Goal: Transaction & Acquisition: Purchase product/service

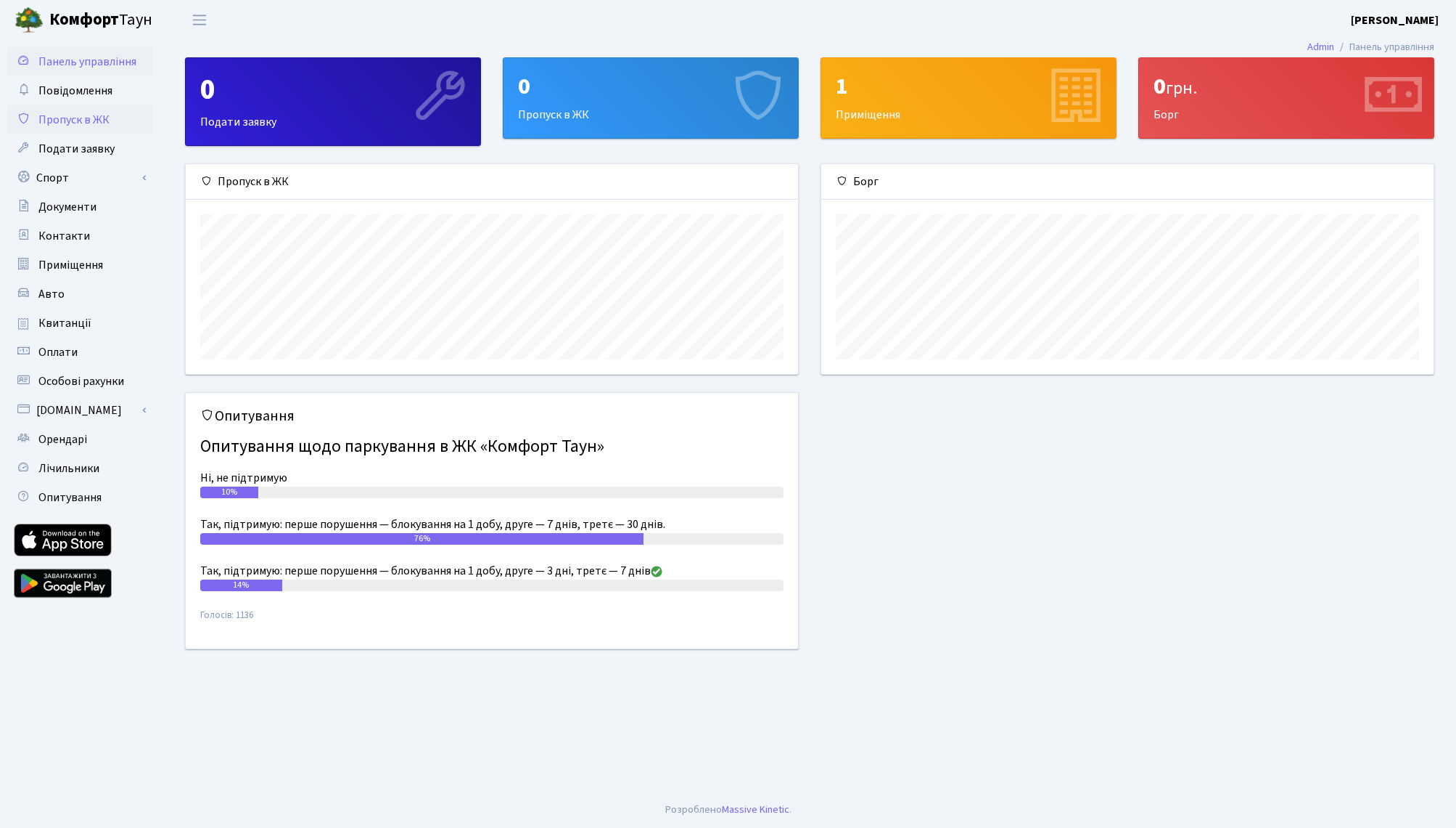
scroll to position [210, 613]
click at [107, 88] on span "Повідомлення" at bounding box center [75, 90] width 74 height 16
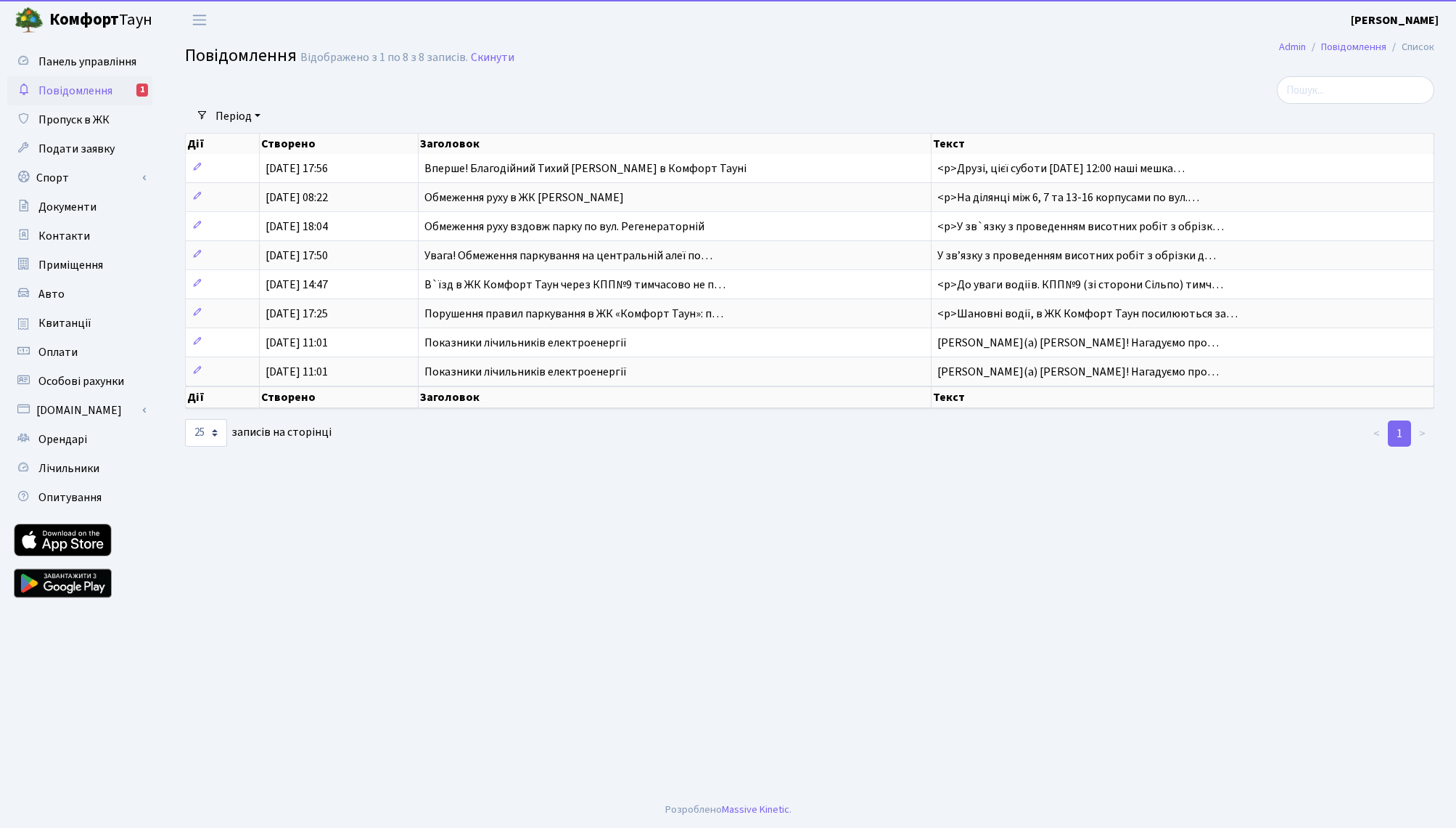
select select "25"
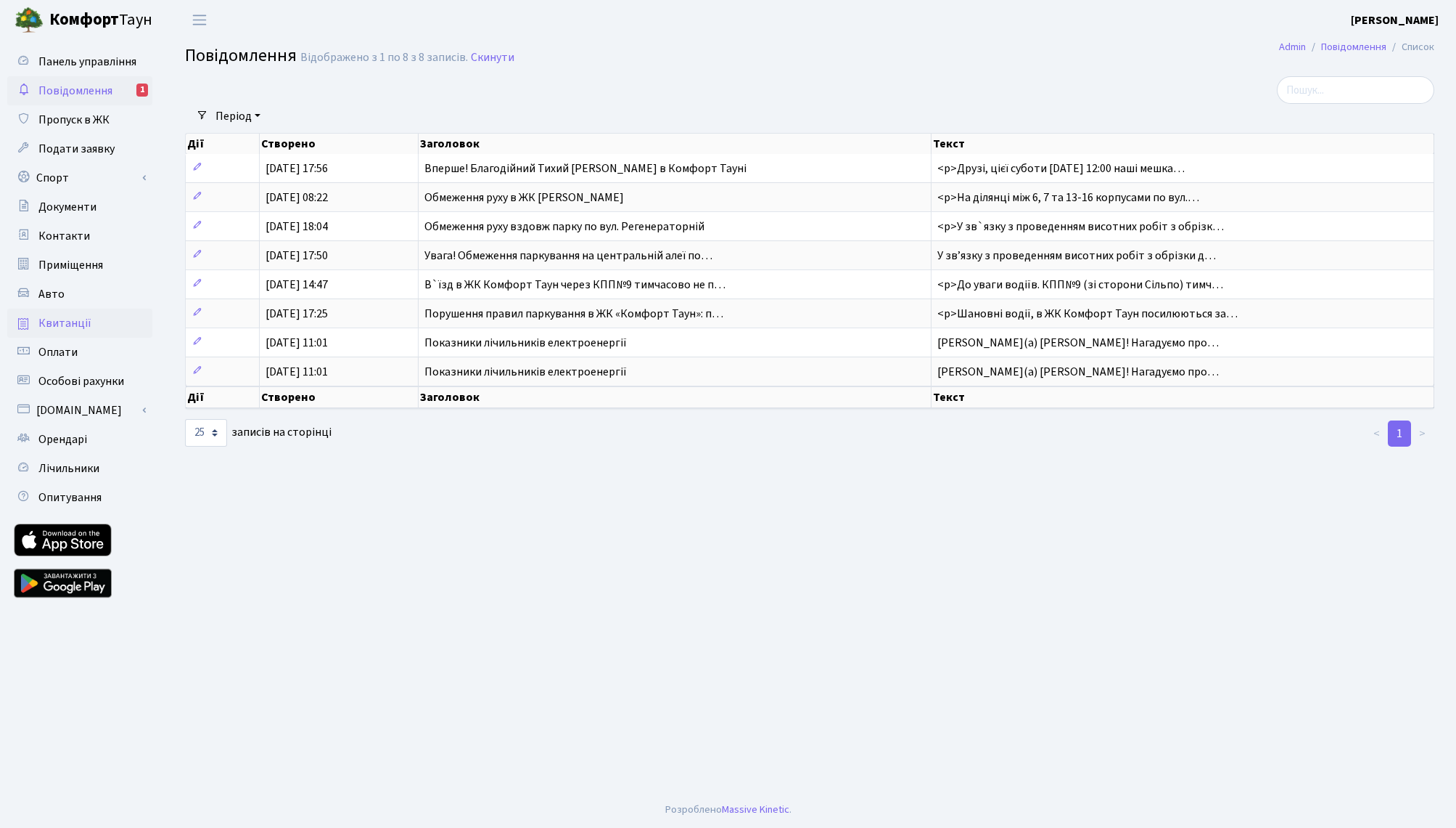
click at [75, 316] on span "Квитанції" at bounding box center [64, 323] width 53 height 16
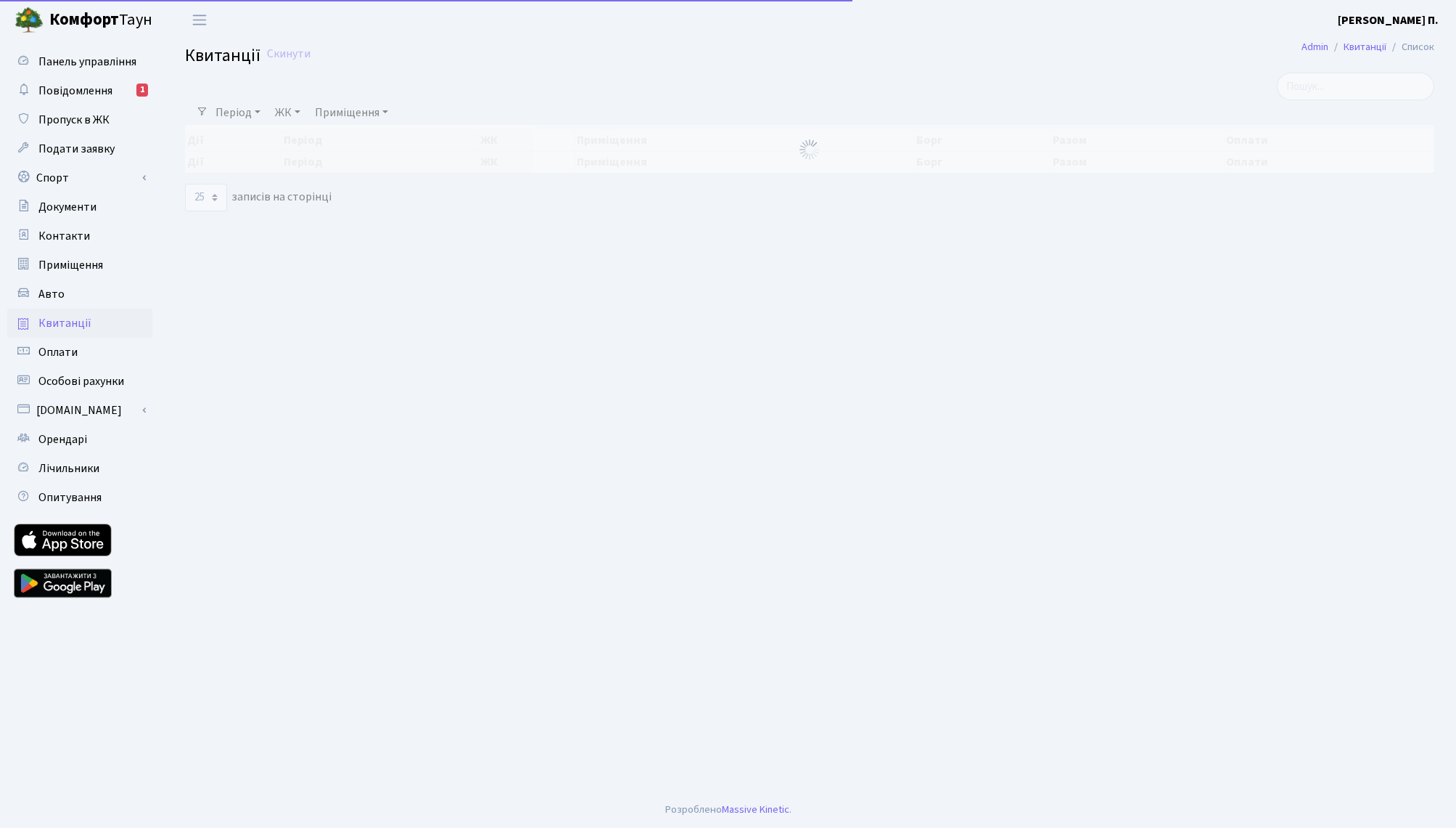
select select "25"
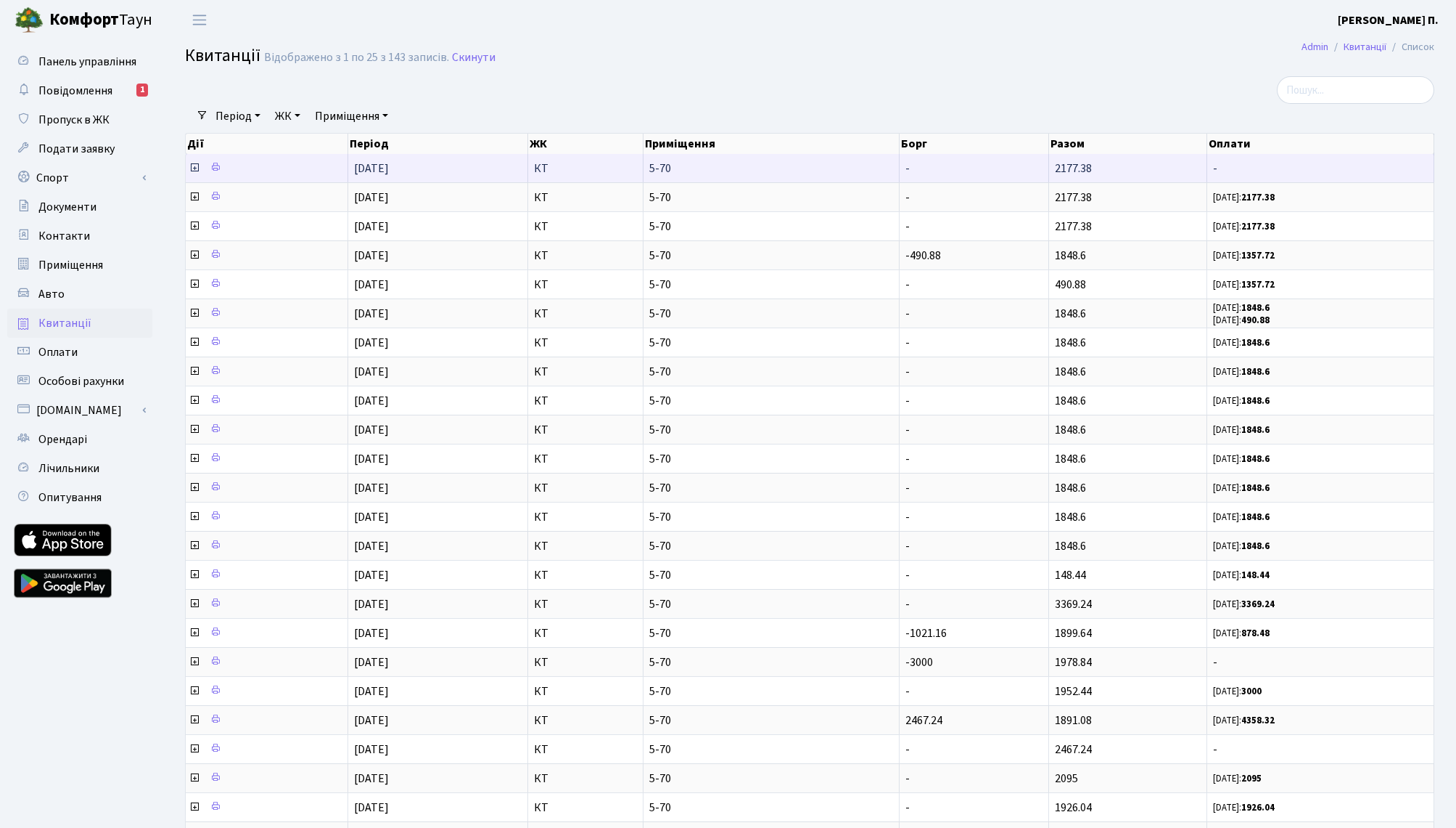
click at [193, 169] on icon at bounding box center [195, 168] width 12 height 12
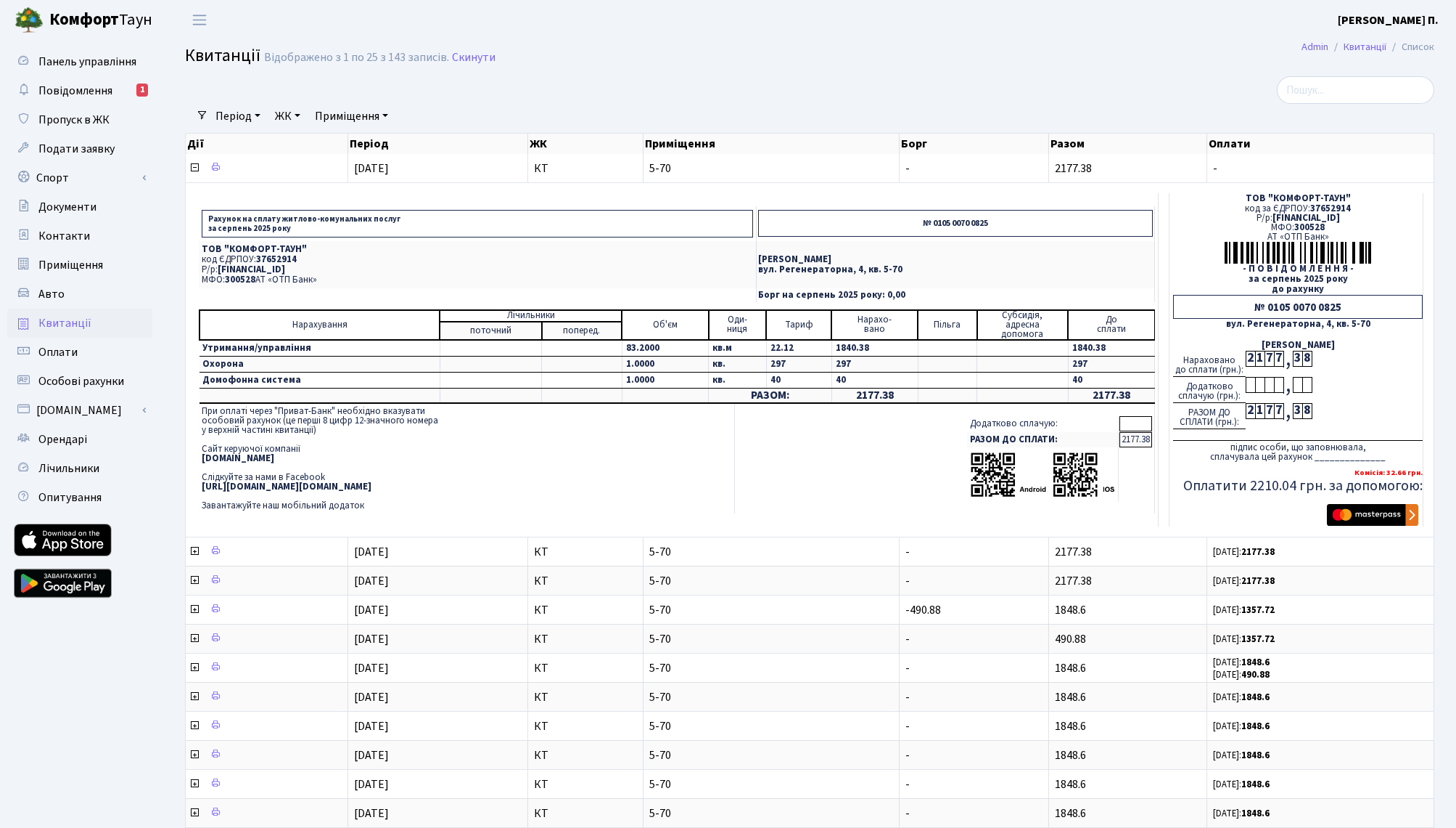
click at [1380, 516] on img "submit" at bounding box center [1373, 514] width 92 height 21
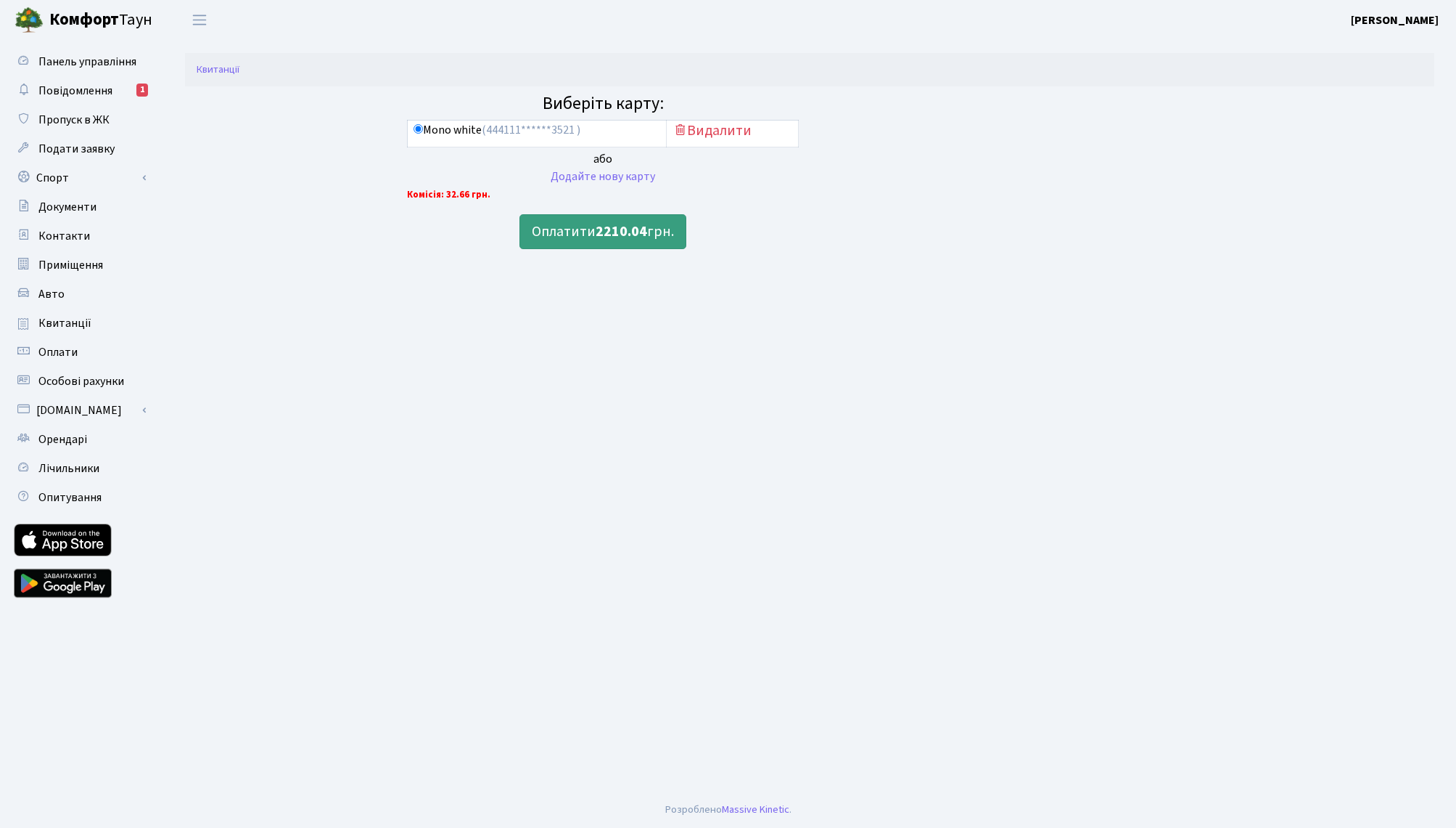
click at [630, 241] on button "Оплатити 2210.04 грн." at bounding box center [603, 232] width 167 height 35
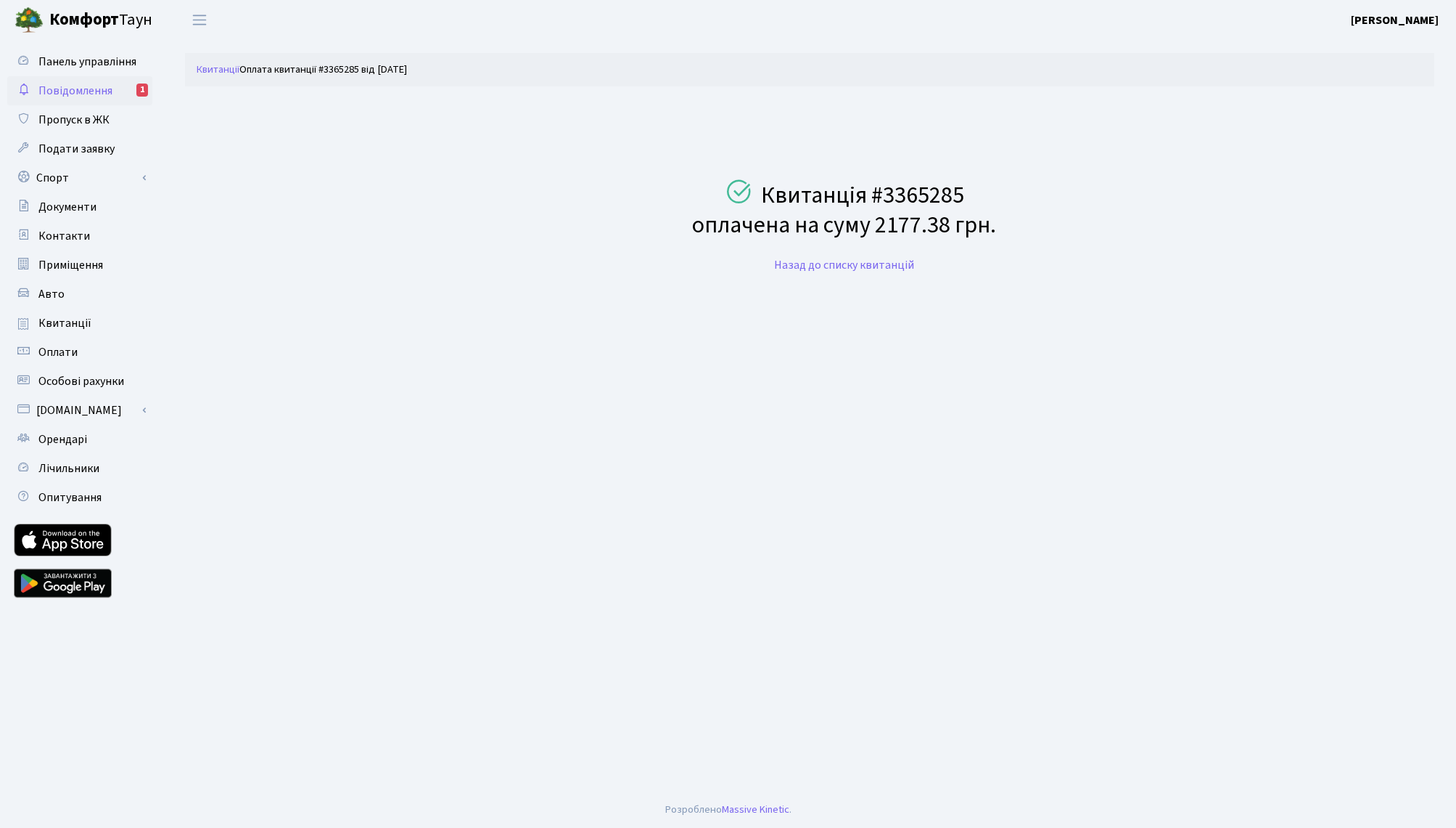
click at [62, 83] on span "Повідомлення" at bounding box center [75, 90] width 74 height 16
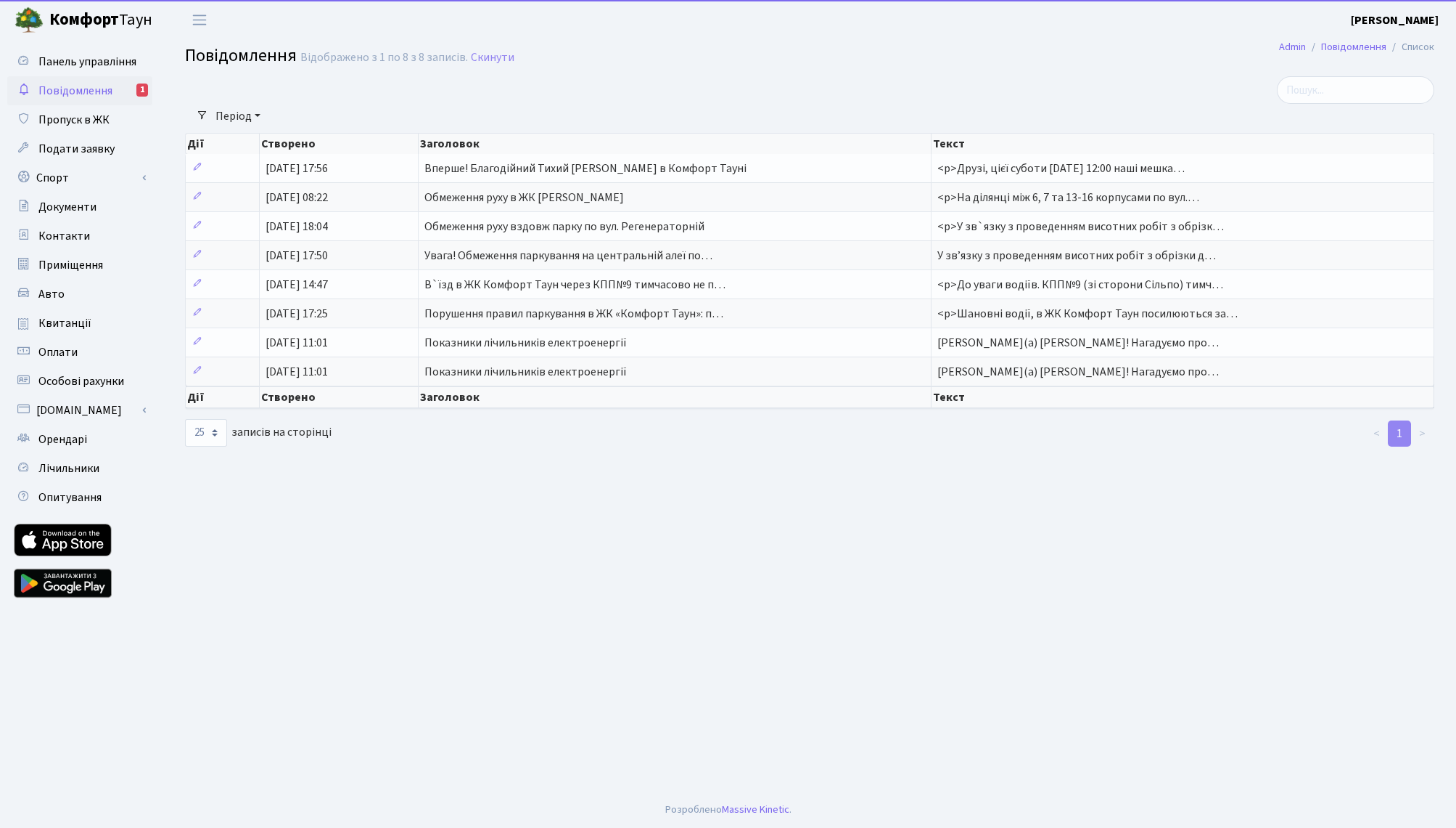
select select "25"
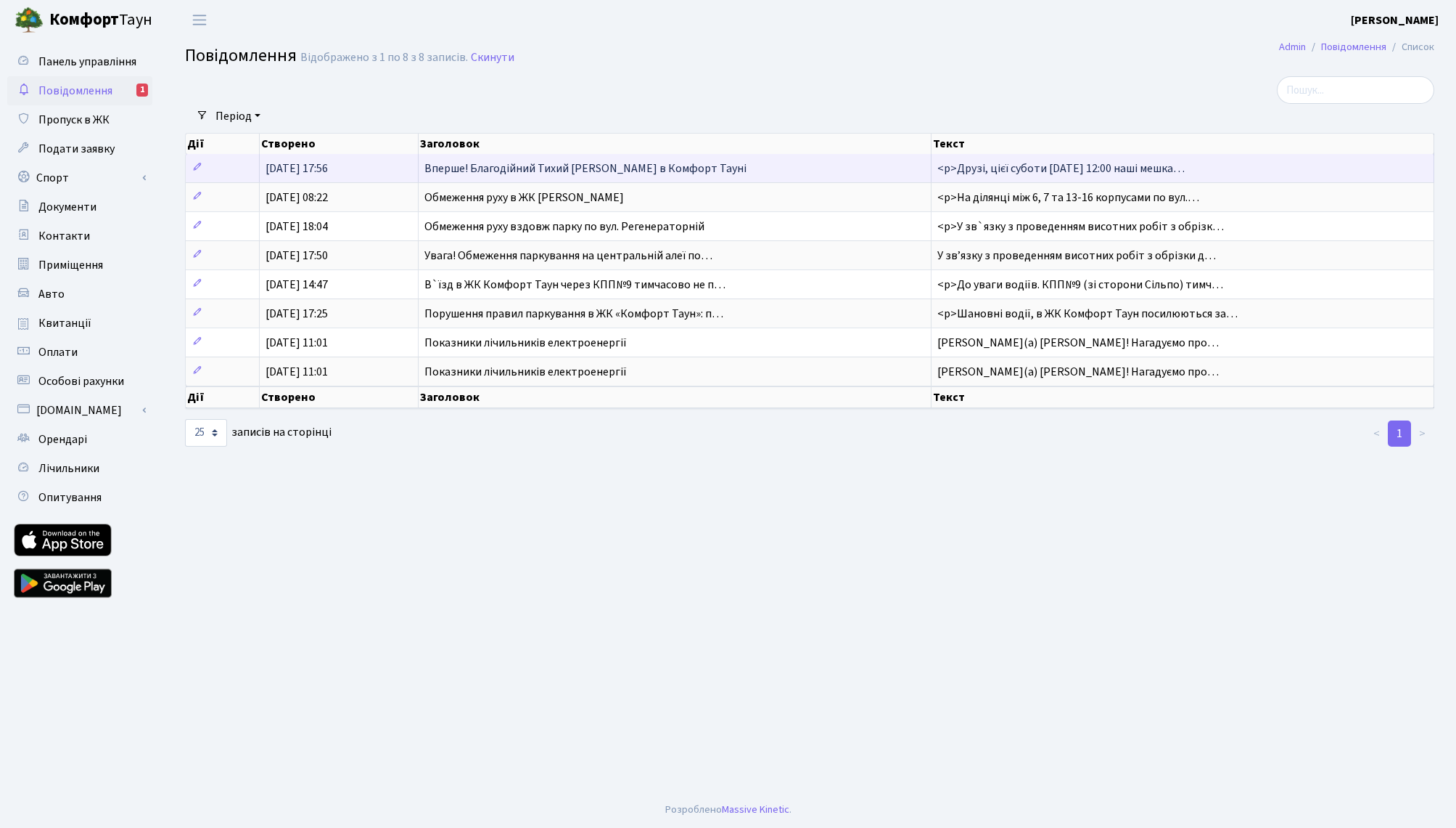
click at [334, 157] on td "[DATE] 17:56" at bounding box center [338, 168] width 158 height 29
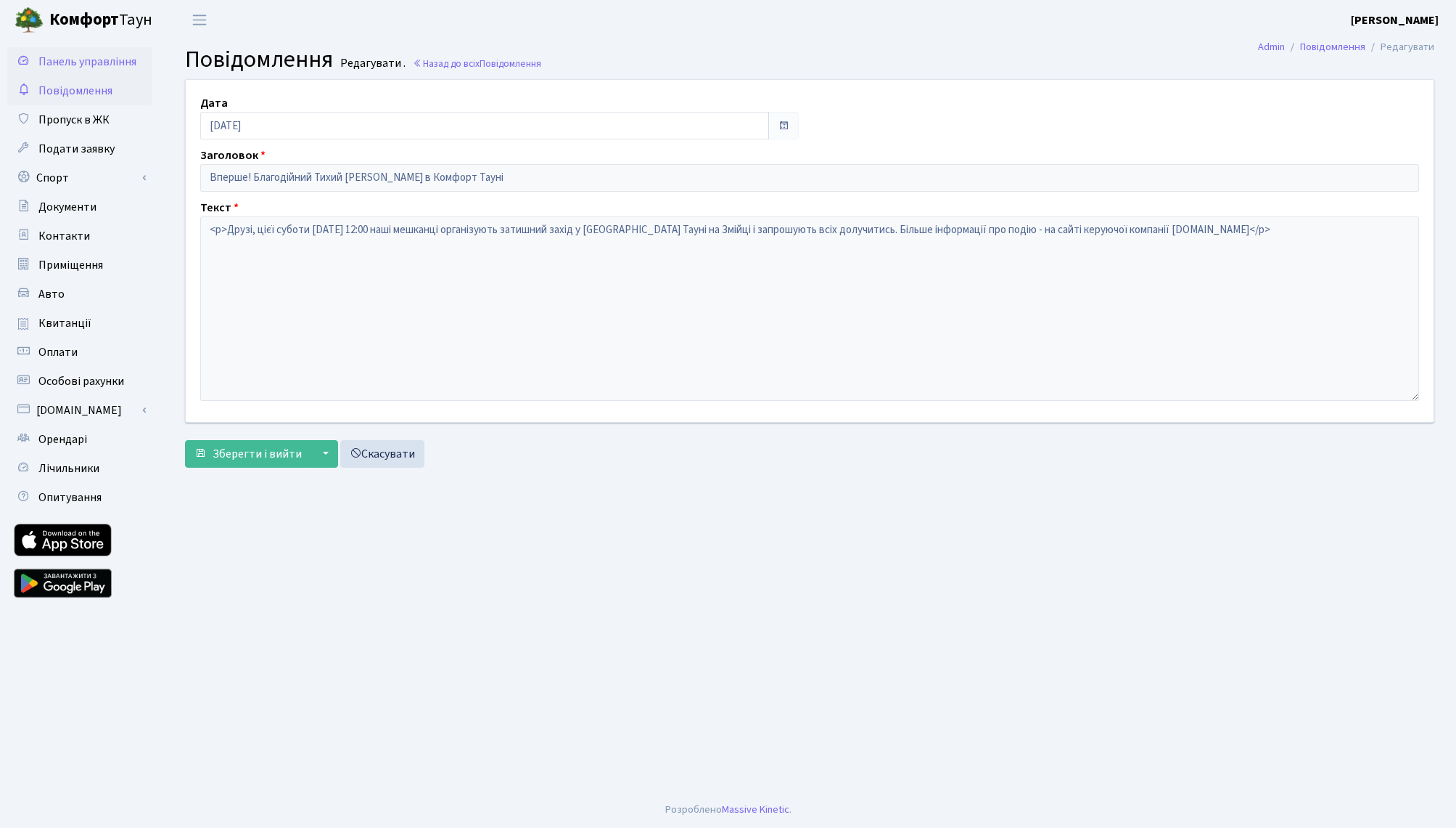
click at [89, 62] on span "Панель управління" at bounding box center [87, 61] width 98 height 16
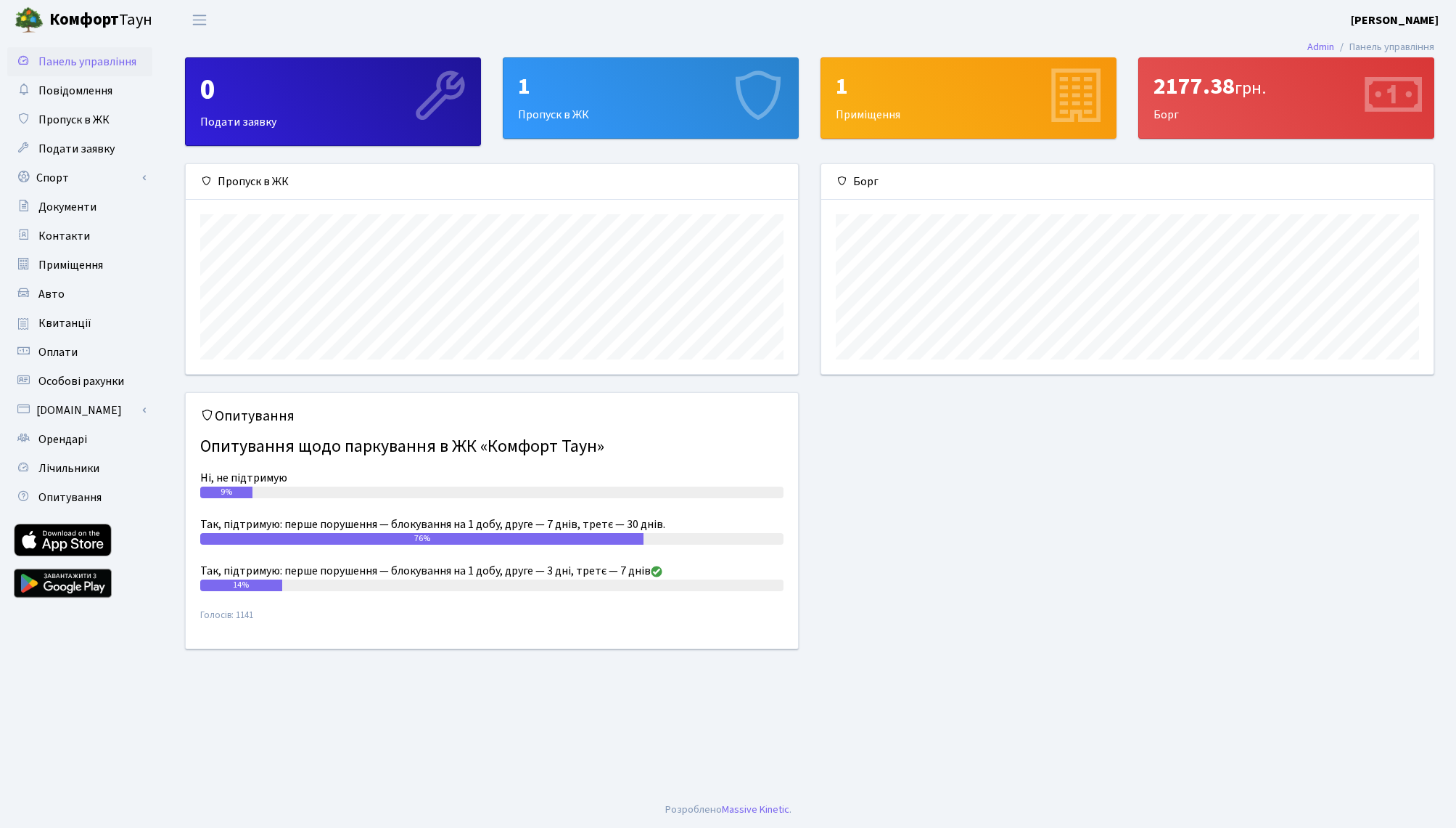
scroll to position [210, 613]
